Goal: Download file/media

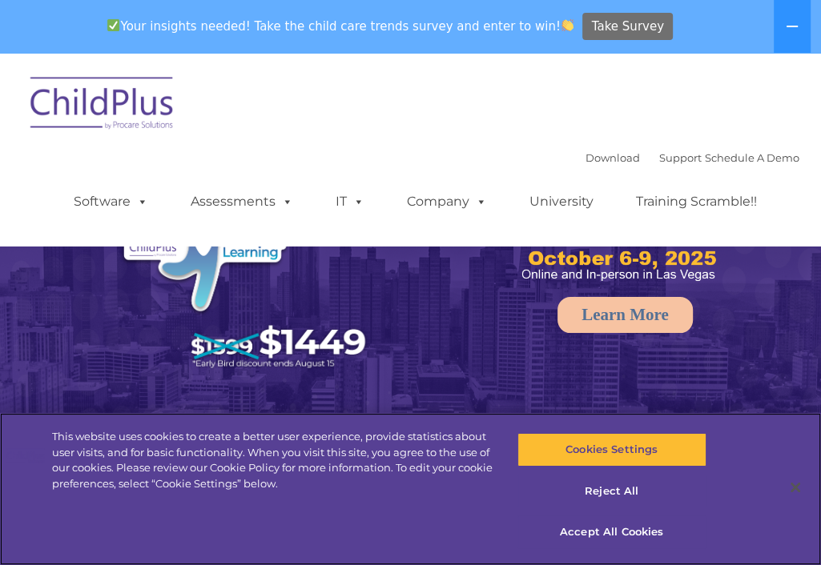
select select "MEDIUM"
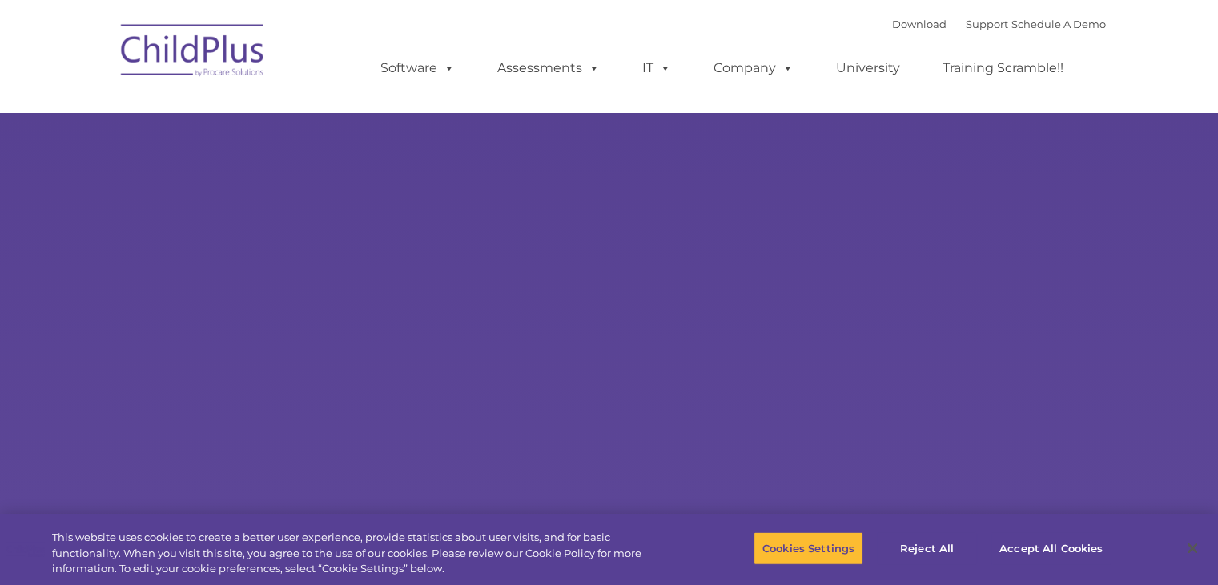
select select "MEDIUM"
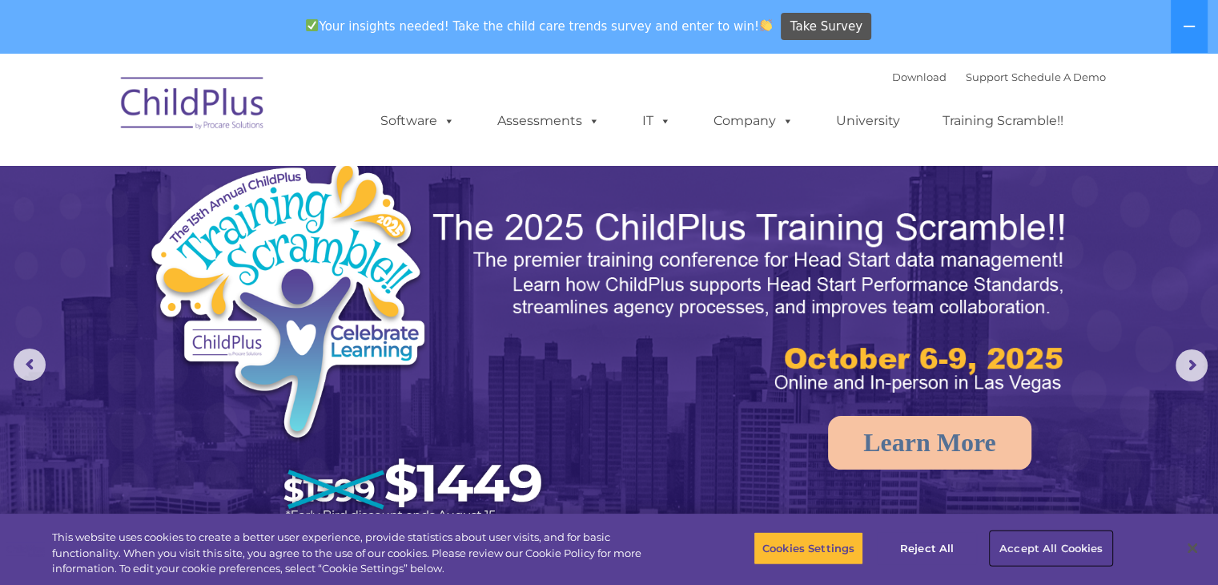
click at [1079, 553] on button "Accept All Cookies" at bounding box center [1051, 548] width 121 height 34
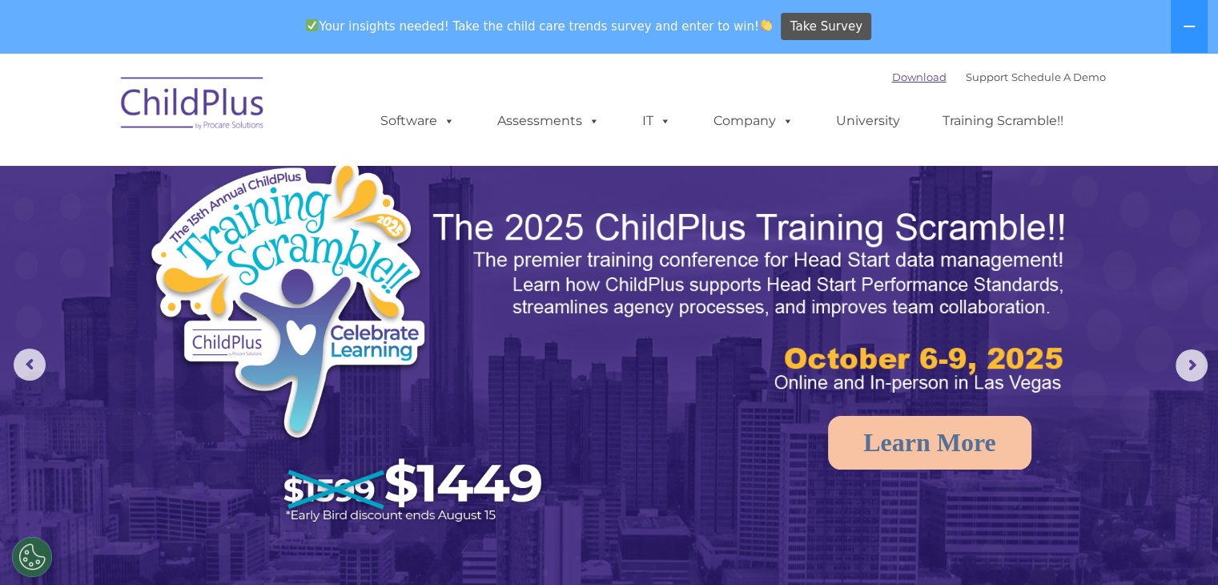
click at [903, 77] on link "Download" at bounding box center [919, 76] width 54 height 13
